Goal: Navigation & Orientation: Find specific page/section

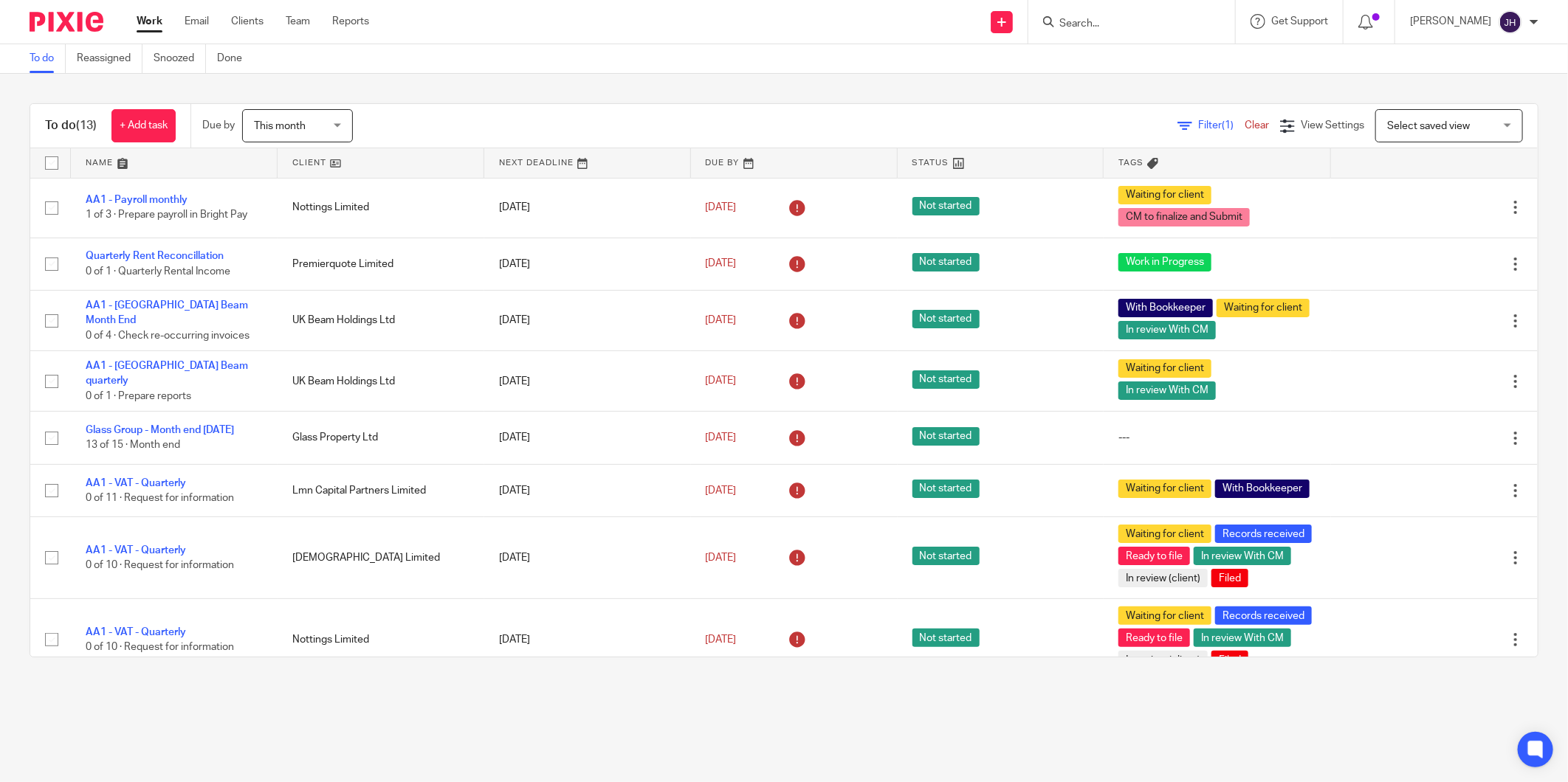
click at [1103, 20] on input "Search" at bounding box center [1124, 24] width 133 height 13
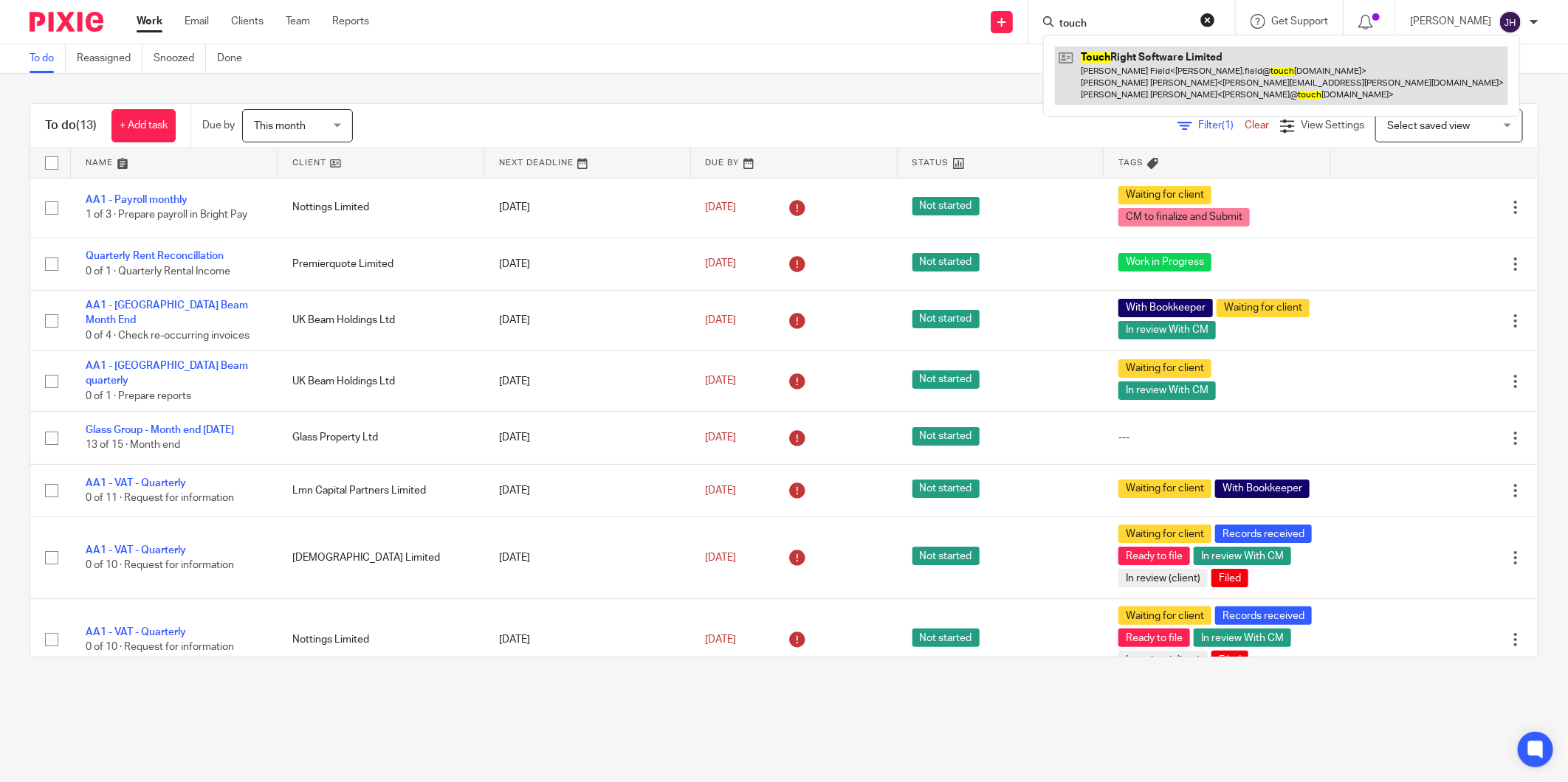
type input "touch"
click at [1124, 59] on link at bounding box center [1281, 76] width 453 height 58
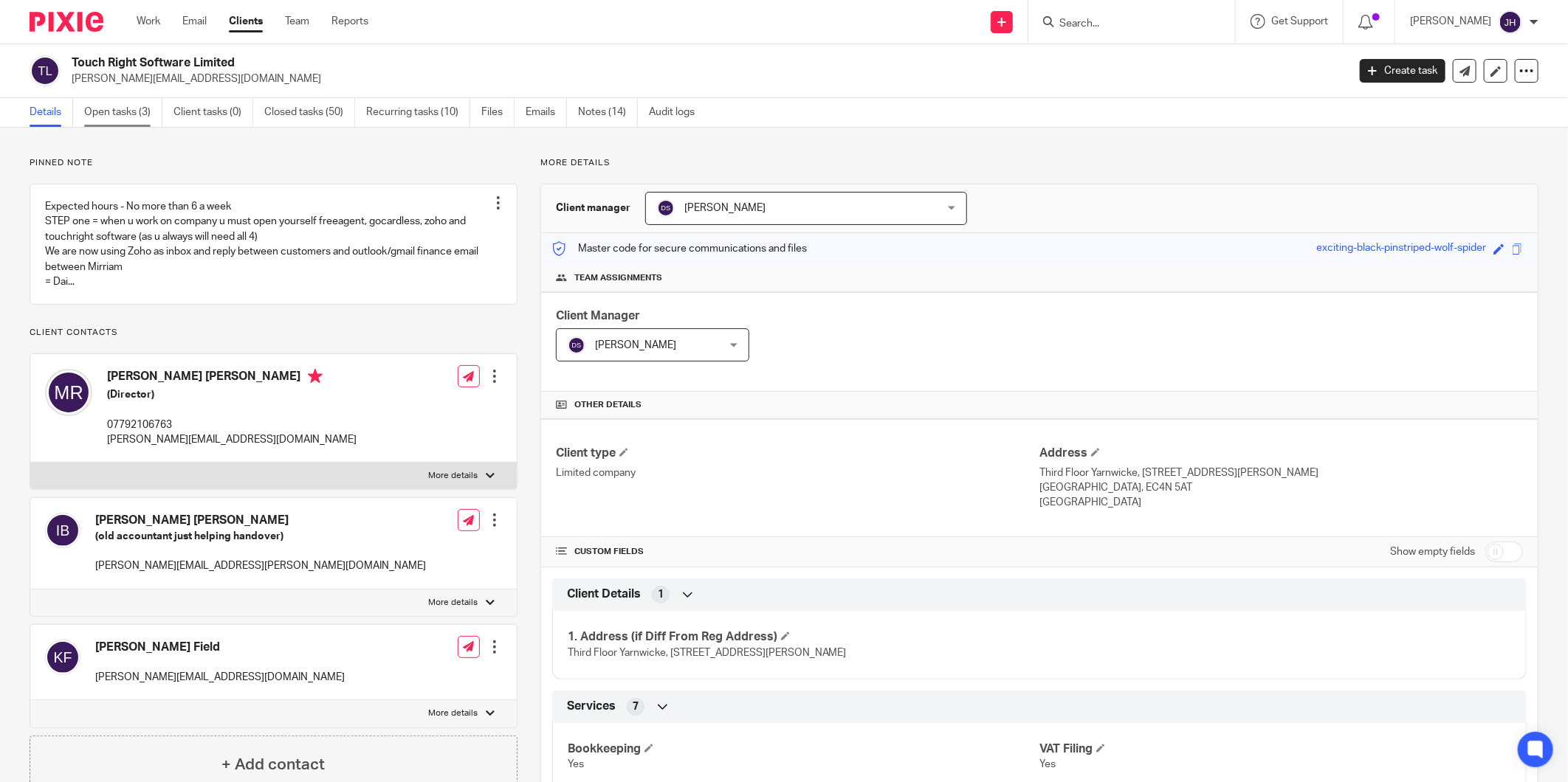
click at [113, 112] on link "Open tasks (3)" at bounding box center [123, 112] width 78 height 29
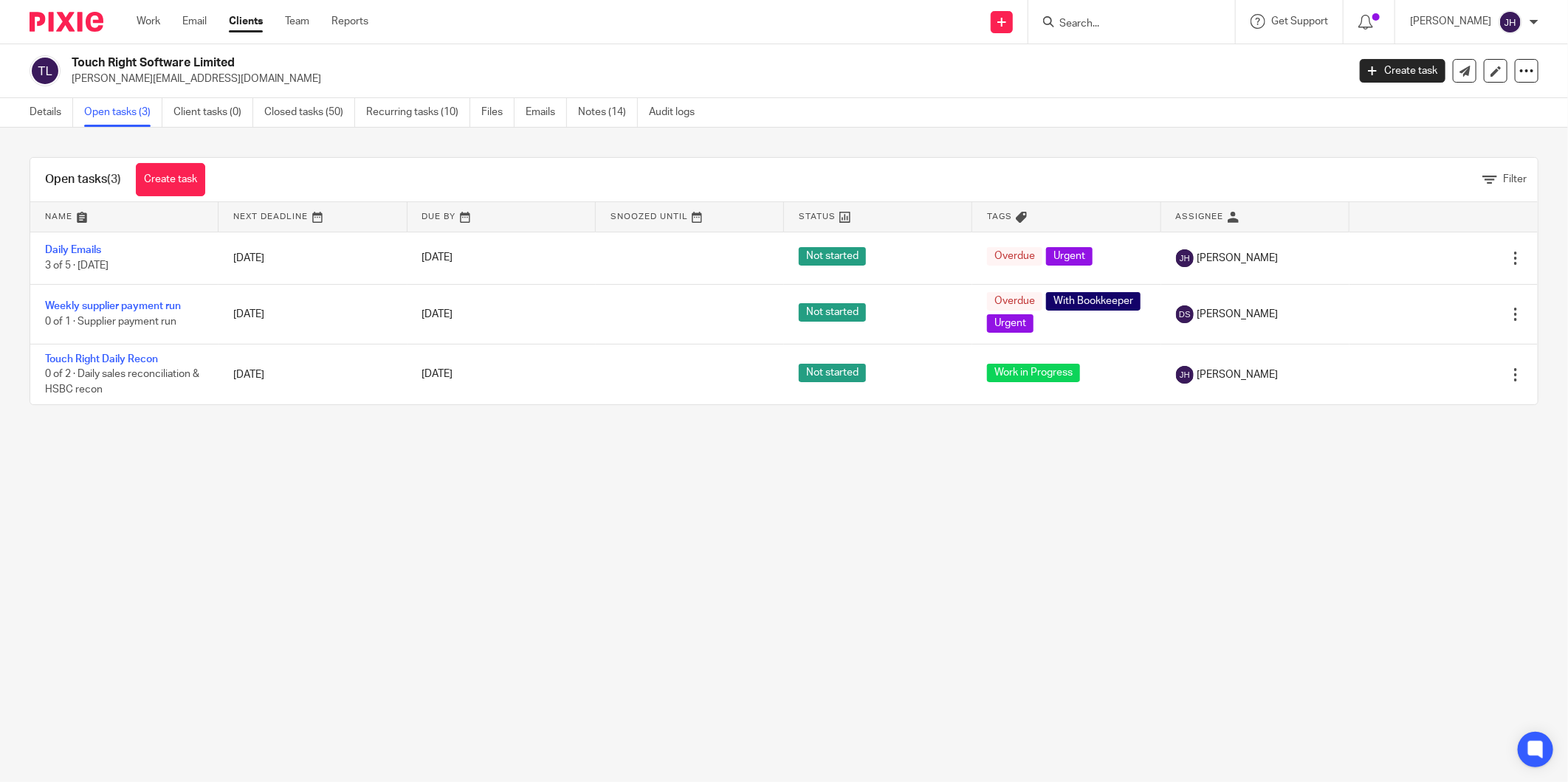
click at [1170, 24] on input "Search" at bounding box center [1124, 24] width 133 height 13
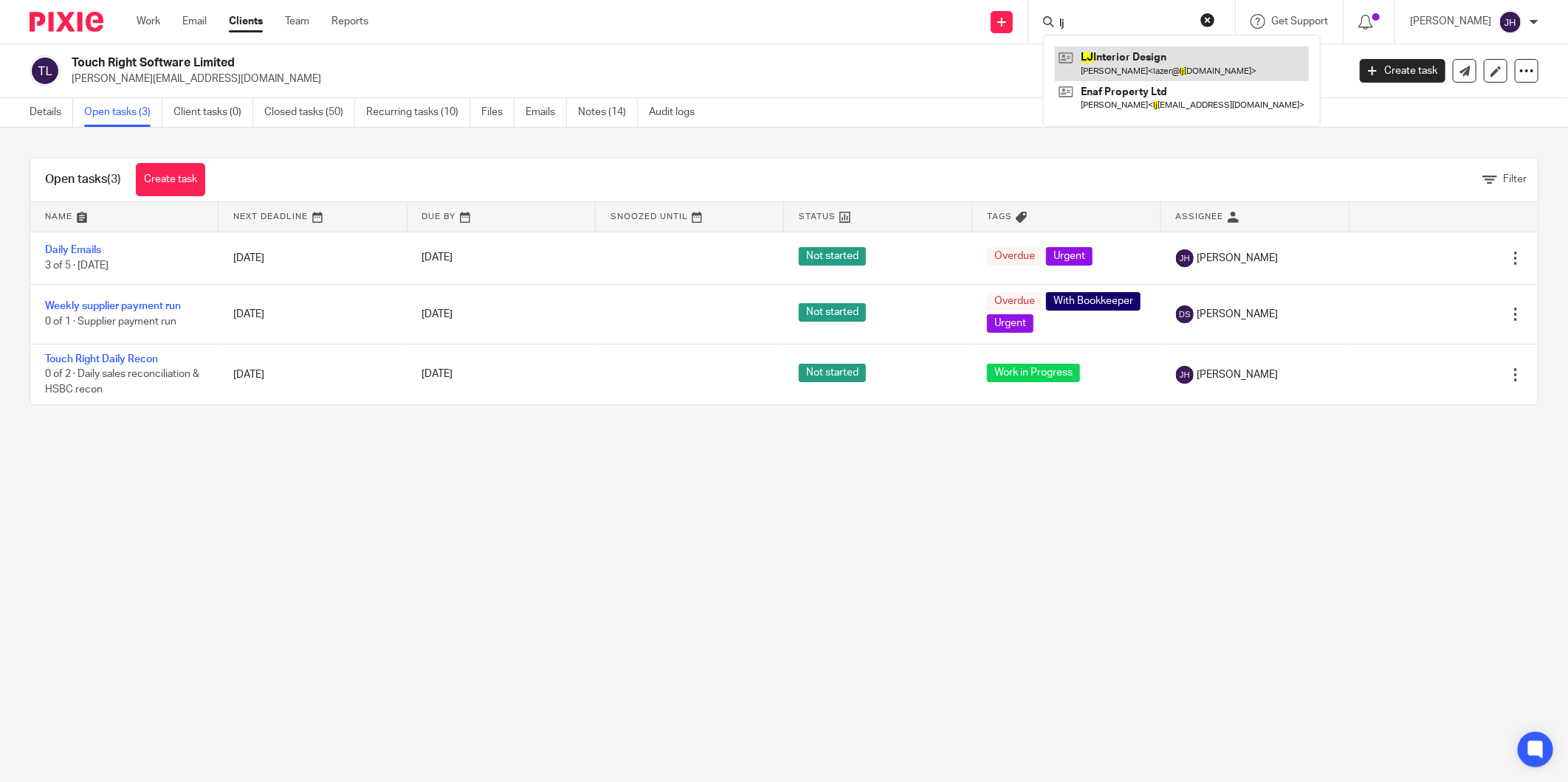
type input "lj"
click at [1105, 57] on link at bounding box center [1182, 64] width 254 height 34
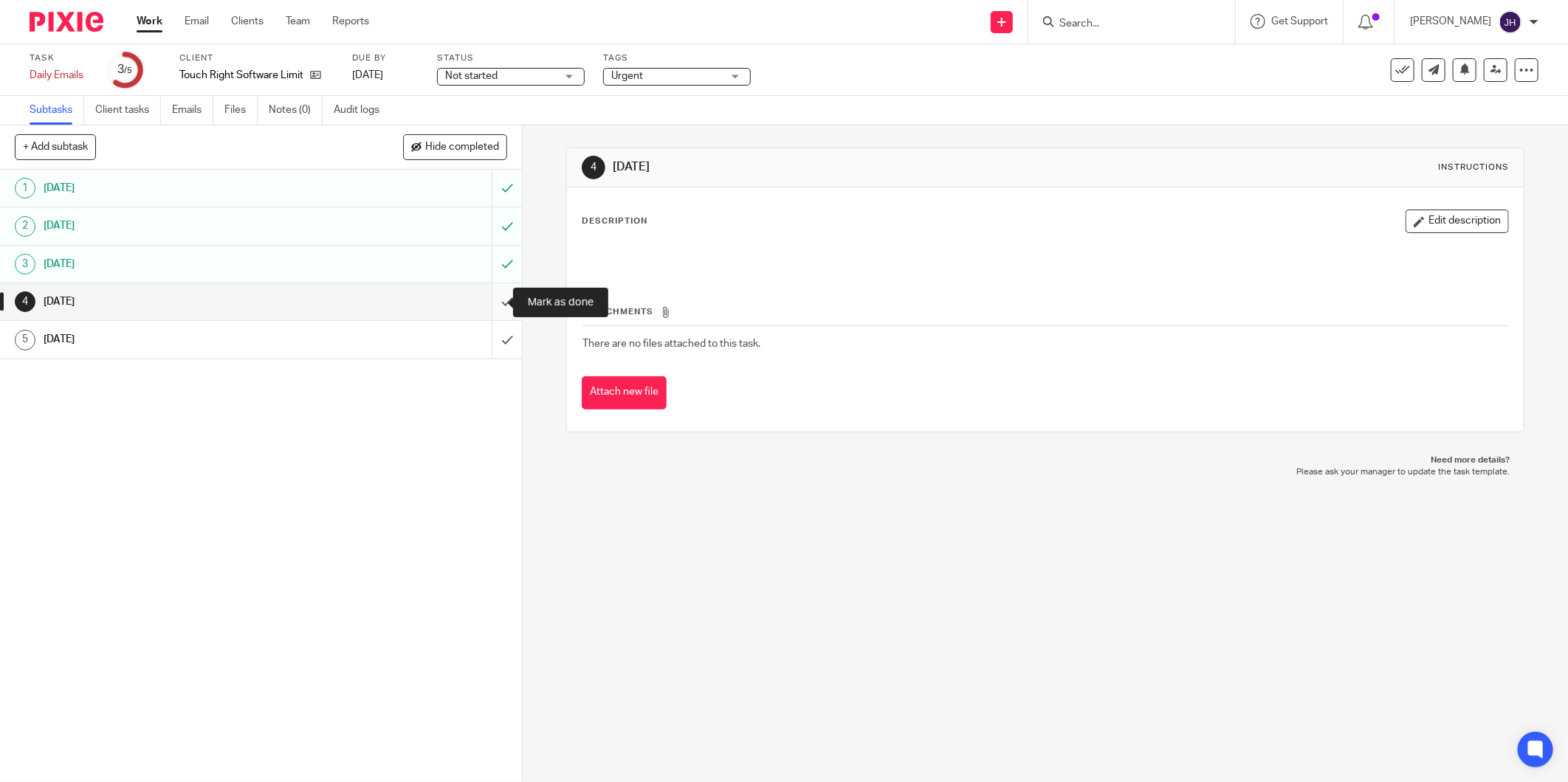
click at [498, 303] on input "submit" at bounding box center [261, 301] width 522 height 37
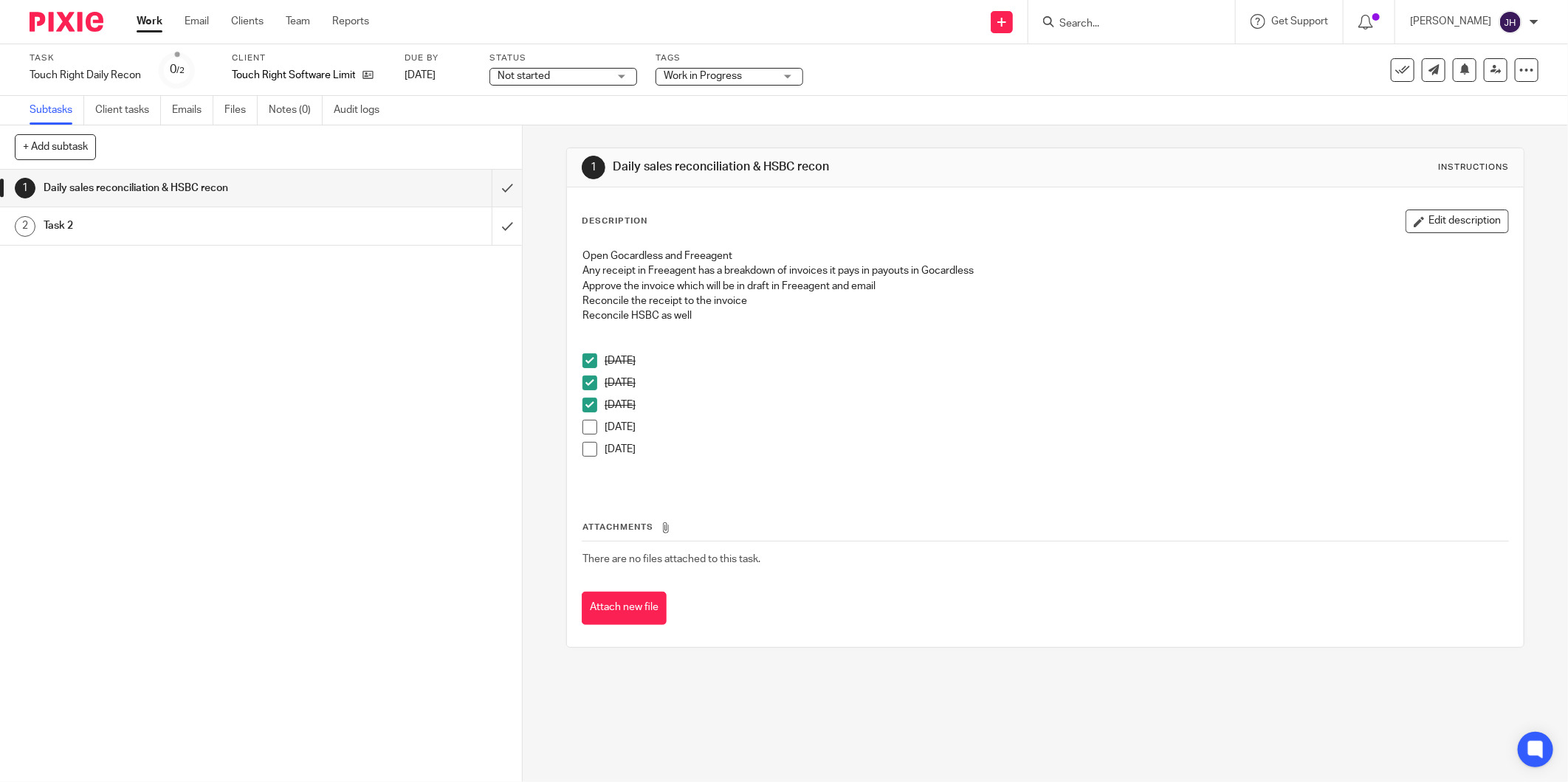
click at [588, 431] on span at bounding box center [589, 427] width 15 height 15
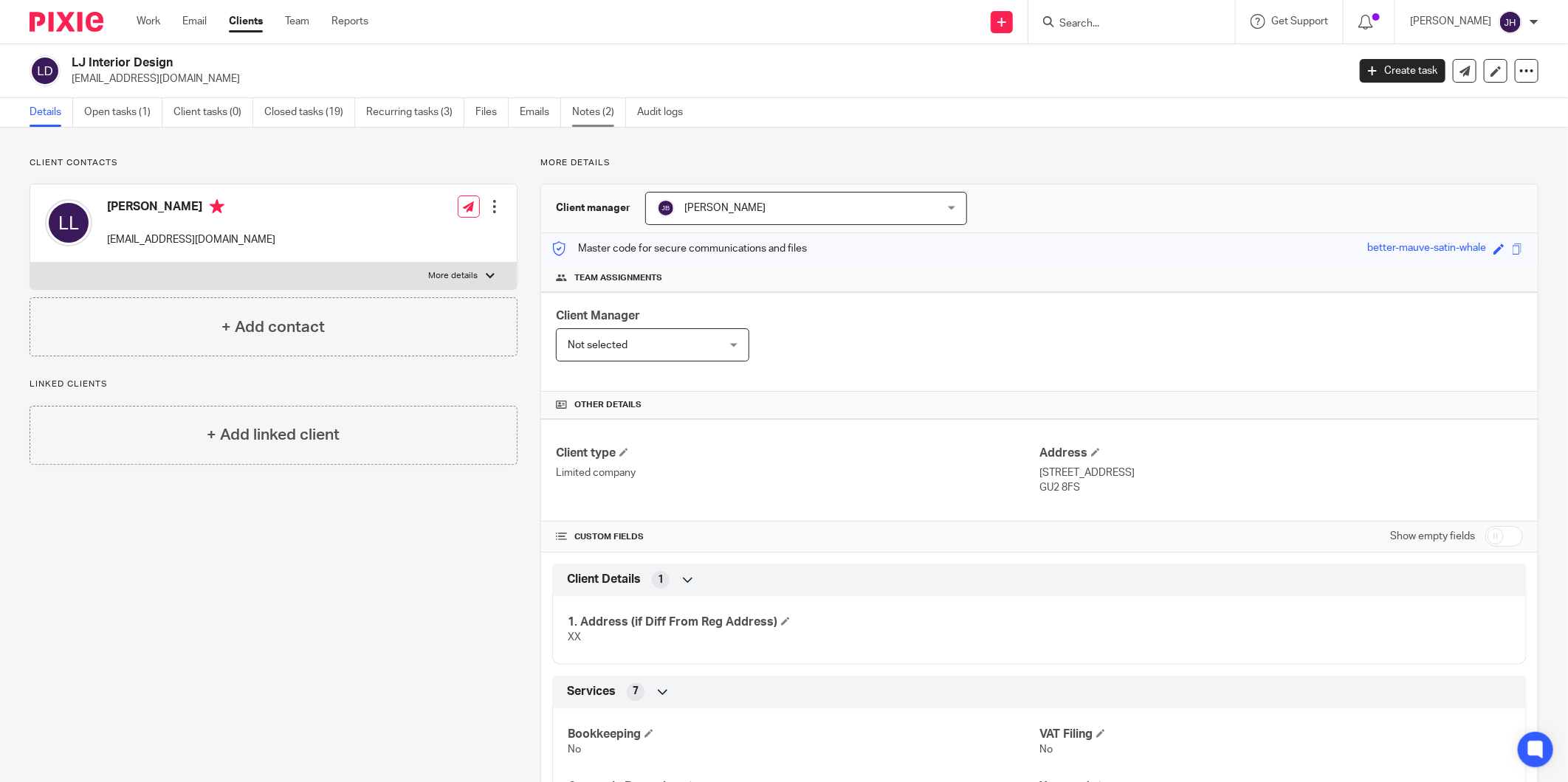
click at [593, 113] on link "Notes (2)" at bounding box center [599, 112] width 54 height 29
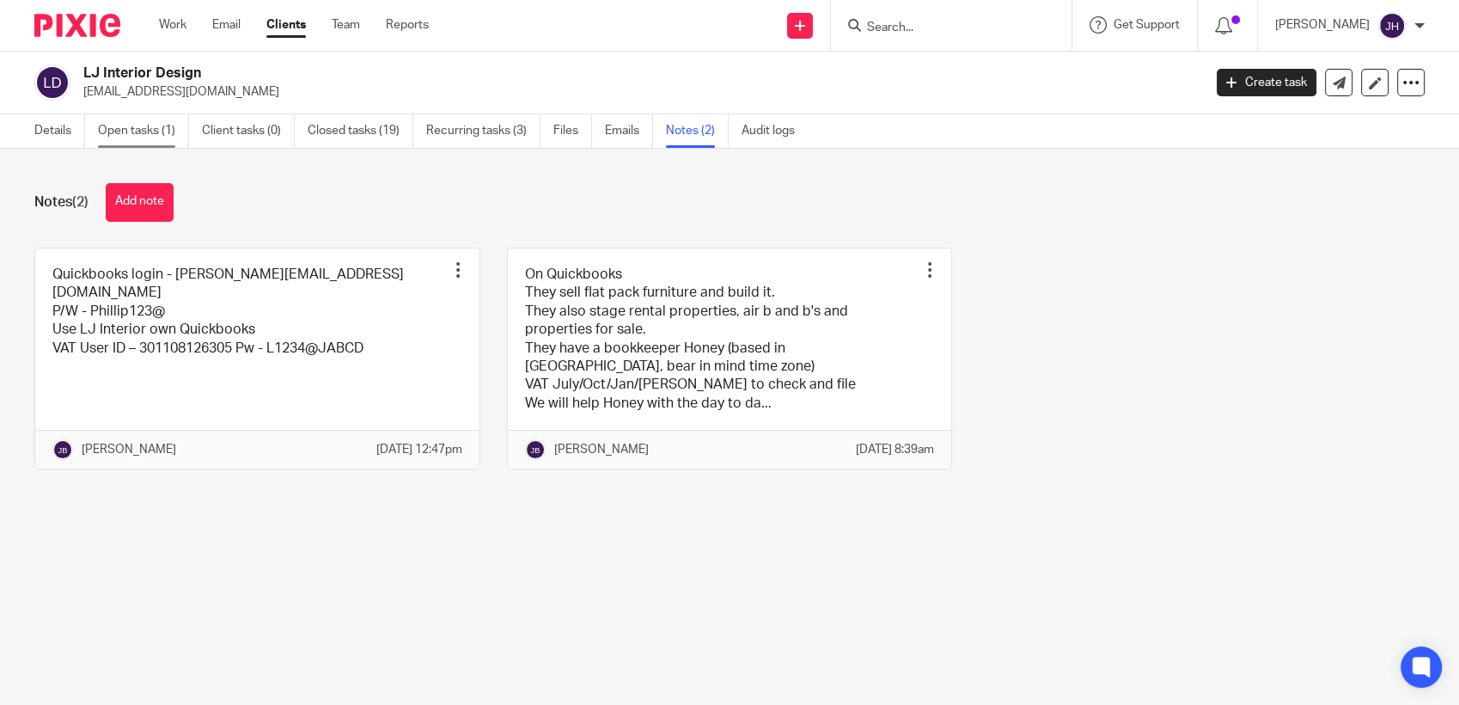
click at [158, 132] on link "Open tasks (1)" at bounding box center [143, 131] width 91 height 34
